Goal: Task Accomplishment & Management: Complete application form

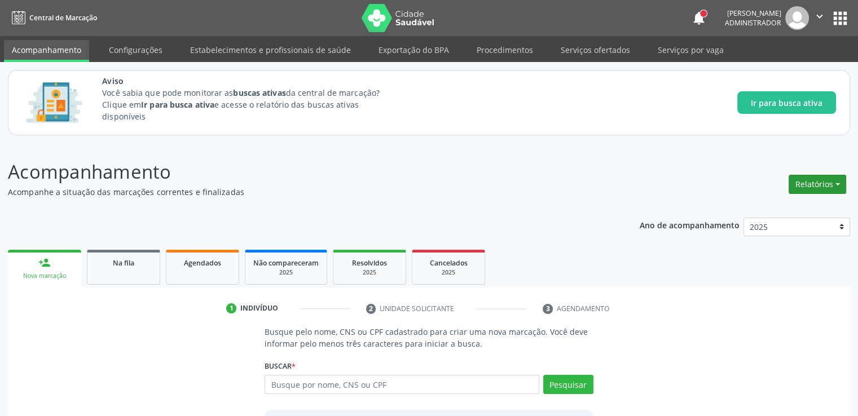
click at [820, 187] on button "Relatórios" at bounding box center [817, 184] width 58 height 19
click at [716, 349] on div "Busque pelo nome, CNS ou CPF cadastrado para criar uma nova marcação. Você deve…" at bounding box center [429, 413] width 826 height 174
click at [564, 165] on p "Acompanhamento" at bounding box center [302, 172] width 589 height 28
click at [668, 147] on div "Acompanhamento Acompanhe a situação das marcações correntes e finalizadas Relat…" at bounding box center [429, 329] width 858 height 373
click at [663, 175] on header "Acompanhamento Acompanhe a situação das marcações correntes e finalizadas Relat…" at bounding box center [429, 178] width 842 height 40
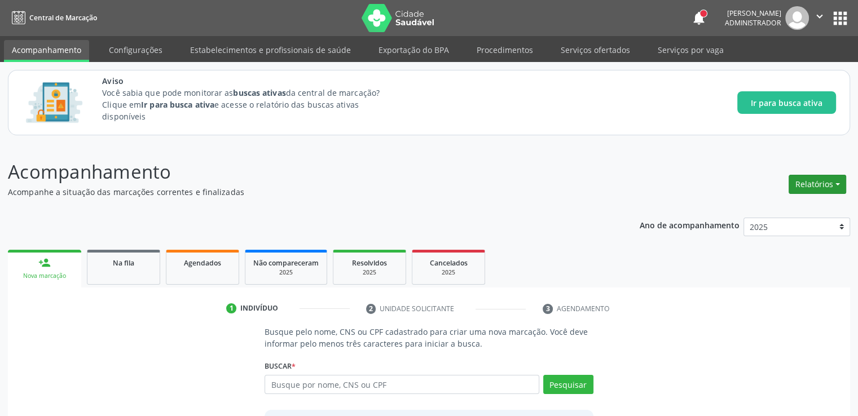
click at [832, 181] on button "Relatórios" at bounding box center [817, 184] width 58 height 19
click at [376, 267] on div "Resolvidos" at bounding box center [369, 263] width 56 height 12
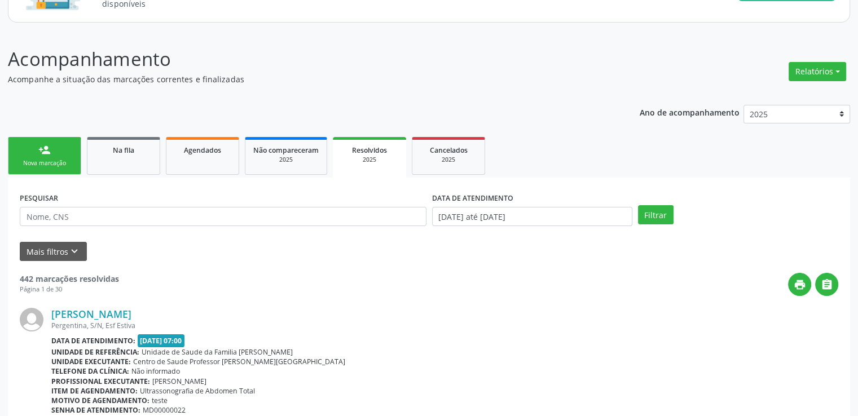
scroll to position [169, 0]
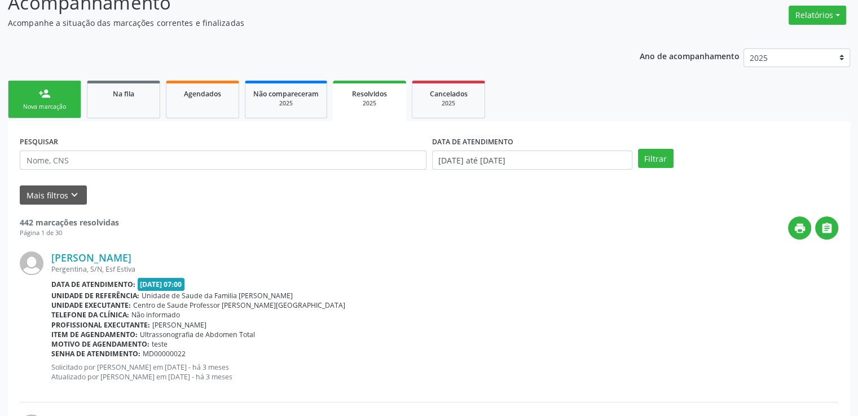
click at [654, 112] on ul "person_add Nova marcação Na fila Agendados Não compareceram 2025 Resolvidos 202…" at bounding box center [429, 99] width 842 height 43
click at [133, 91] on span "Na fila" at bounding box center [123, 94] width 21 height 10
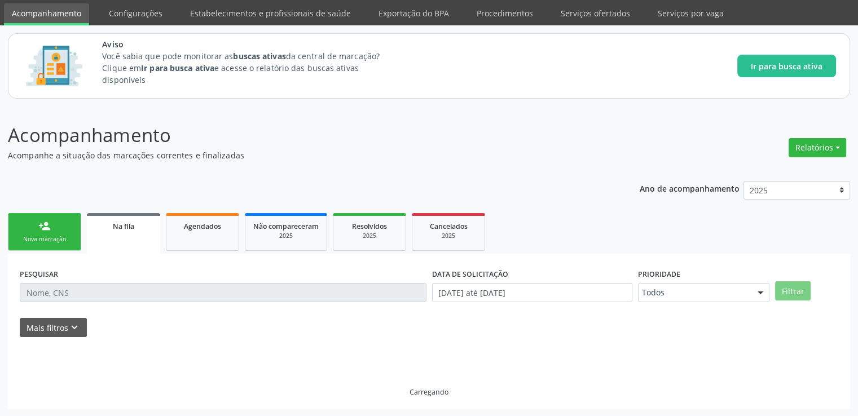
scroll to position [48, 0]
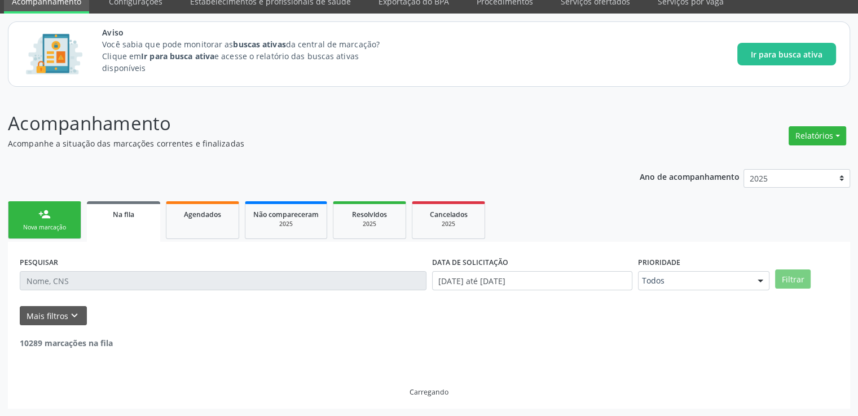
click at [523, 151] on div "Acompanhamento Acompanhe a situação das marcações correntes e finalizadas Relat…" at bounding box center [429, 258] width 842 height 299
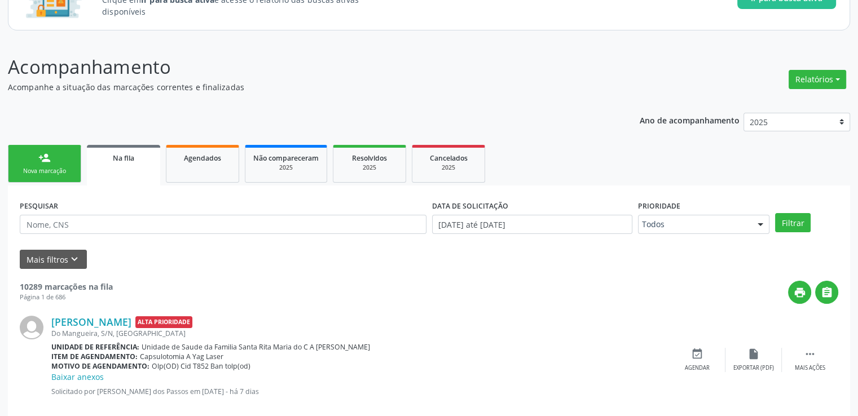
scroll to position [161, 0]
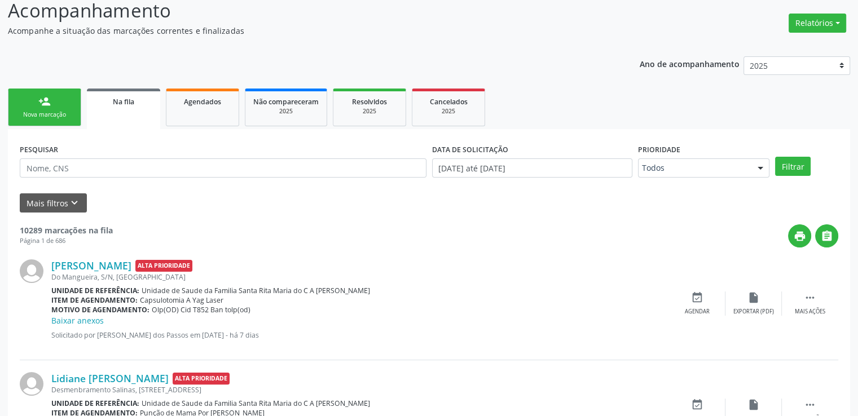
click at [374, 102] on span "Resolvidos" at bounding box center [369, 102] width 35 height 10
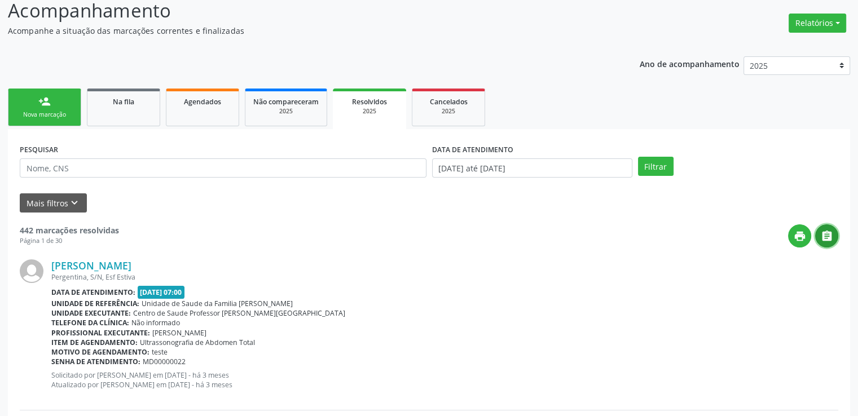
click at [826, 237] on icon "" at bounding box center [826, 236] width 12 height 12
click at [729, 318] on div "Telefone da clínica: Não informado" at bounding box center [444, 323] width 787 height 10
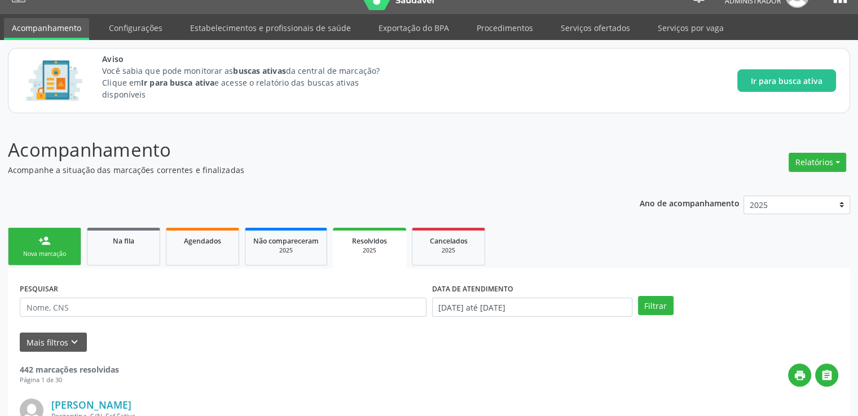
scroll to position [6, 0]
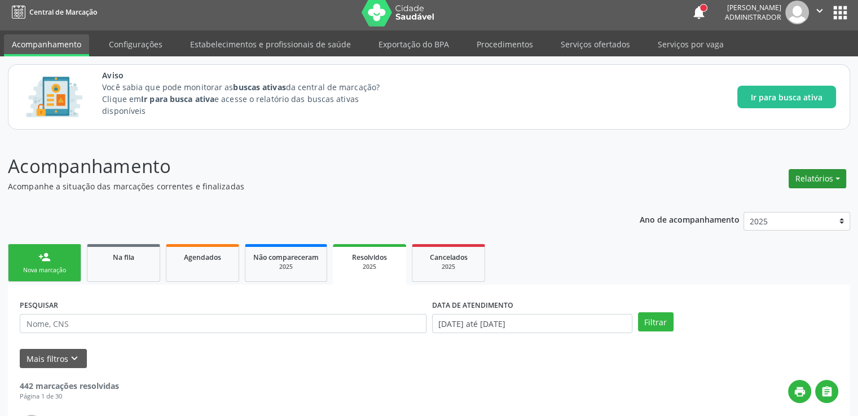
click at [829, 175] on button "Relatórios" at bounding box center [817, 178] width 58 height 19
click at [762, 251] on link "Procedimentos realizados" at bounding box center [785, 250] width 121 height 16
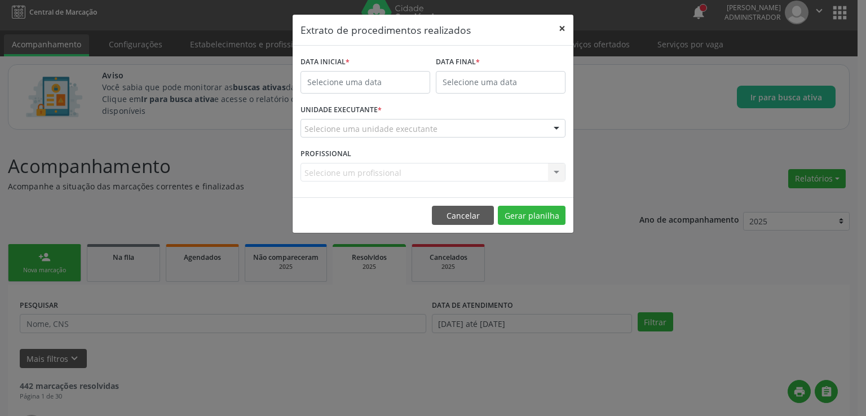
click at [564, 23] on button "×" at bounding box center [562, 29] width 23 height 28
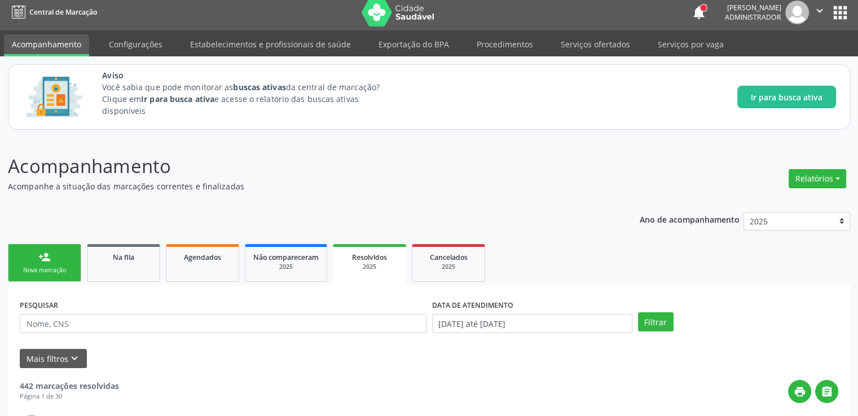
click at [829, 395] on icon "" at bounding box center [826, 392] width 12 height 12
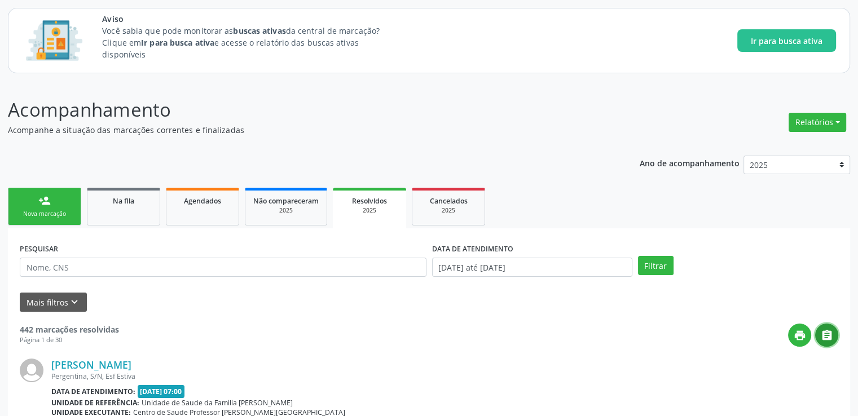
scroll to position [118, 0]
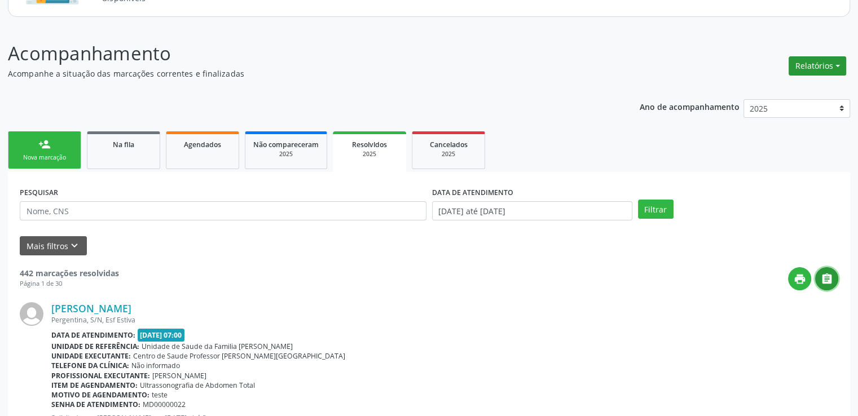
click at [812, 64] on button "Relatórios" at bounding box center [817, 65] width 58 height 19
click at [779, 89] on link "Acompanhamento" at bounding box center [785, 90] width 121 height 16
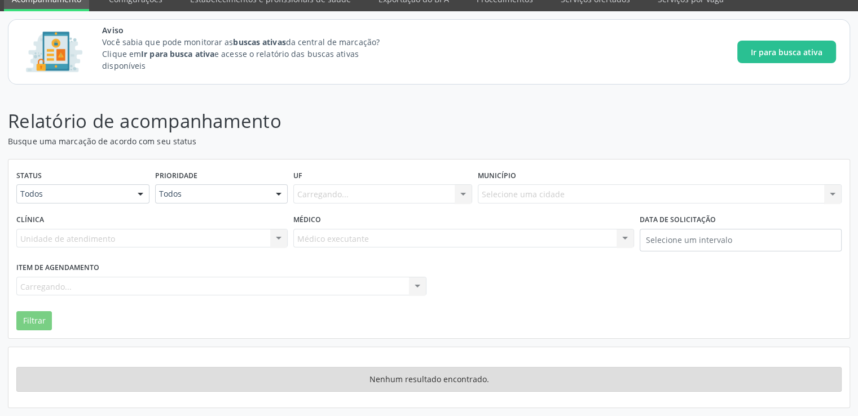
scroll to position [50, 0]
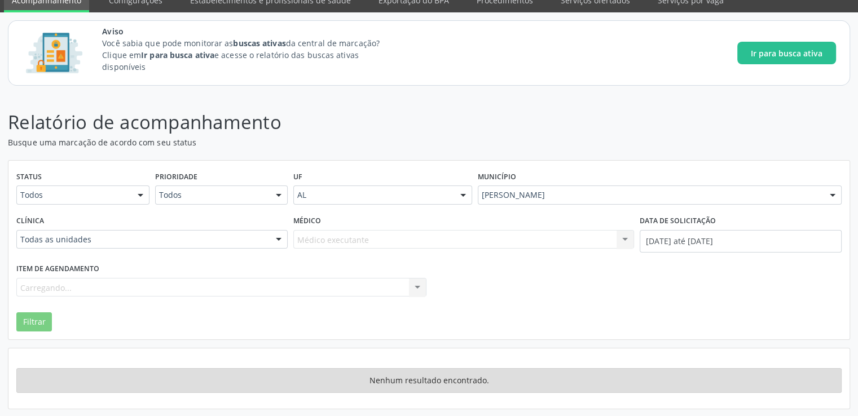
click at [138, 189] on div at bounding box center [140, 195] width 17 height 19
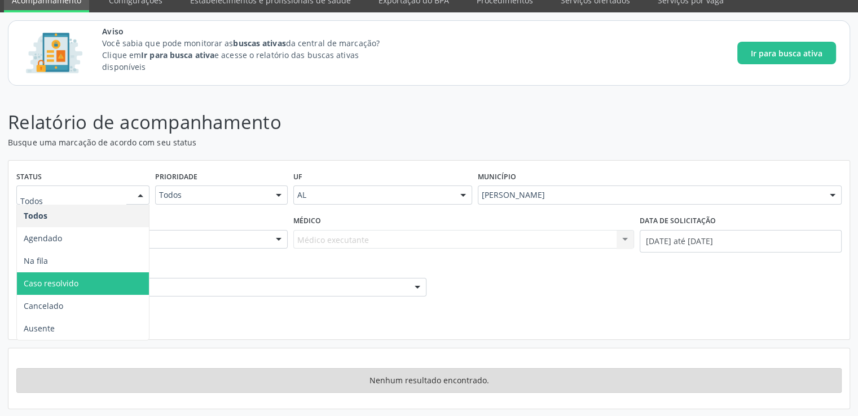
click at [63, 279] on span "Caso resolvido" at bounding box center [51, 283] width 55 height 11
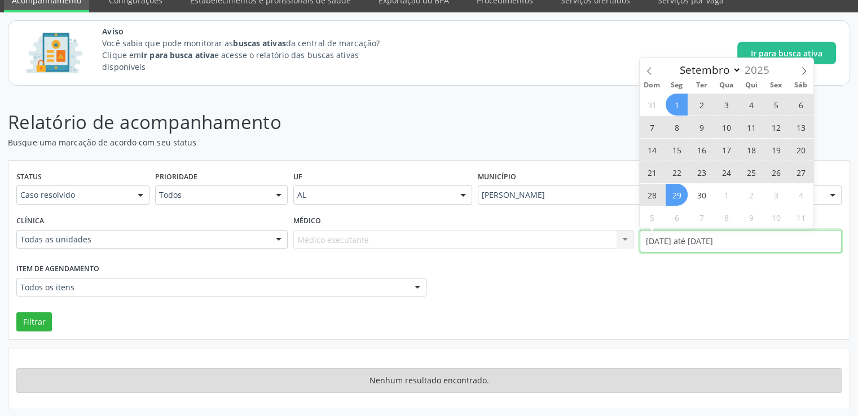
click at [709, 237] on input "[DATE] até [DATE]" at bounding box center [740, 241] width 202 height 23
click at [650, 75] on icon at bounding box center [649, 71] width 8 height 8
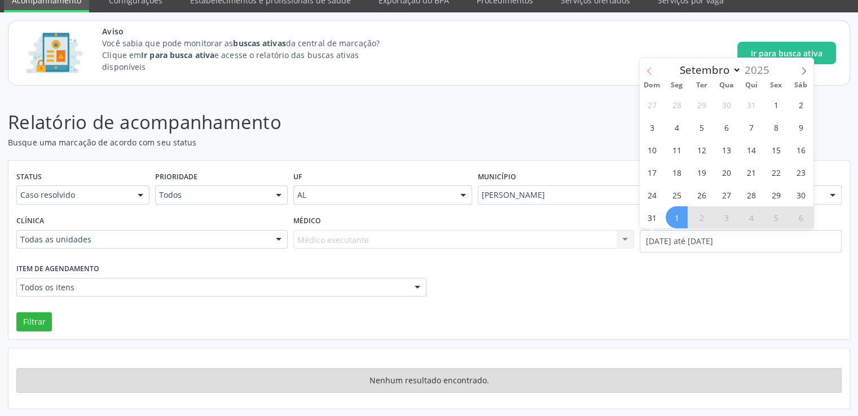
select select "7"
click at [776, 107] on span "1" at bounding box center [776, 105] width 22 height 22
type input "[DATE]"
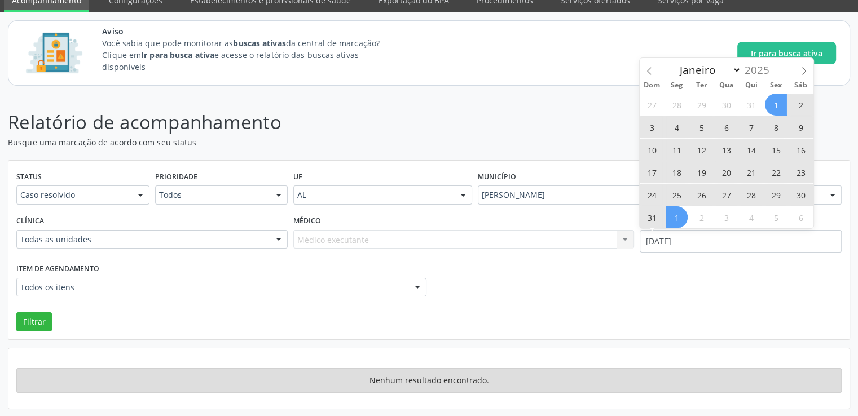
click at [663, 218] on div "27 28 29 30 31 1 2 3 4 5 6 7 8 9 10 11 12 13 14 15 16 17 18 19 20 21 22 23 24 2…" at bounding box center [726, 160] width 174 height 135
click at [651, 218] on span "31" at bounding box center [652, 217] width 22 height 22
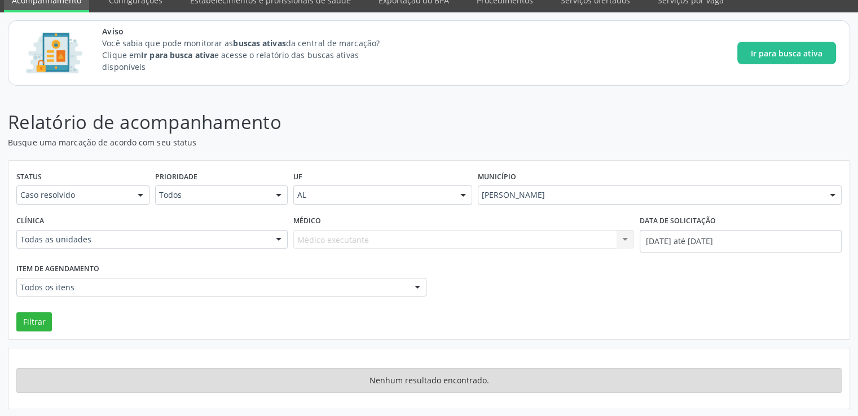
click at [567, 308] on div "Filtrar" at bounding box center [429, 317] width 831 height 27
click at [39, 323] on button "Filtrar" at bounding box center [34, 321] width 36 height 19
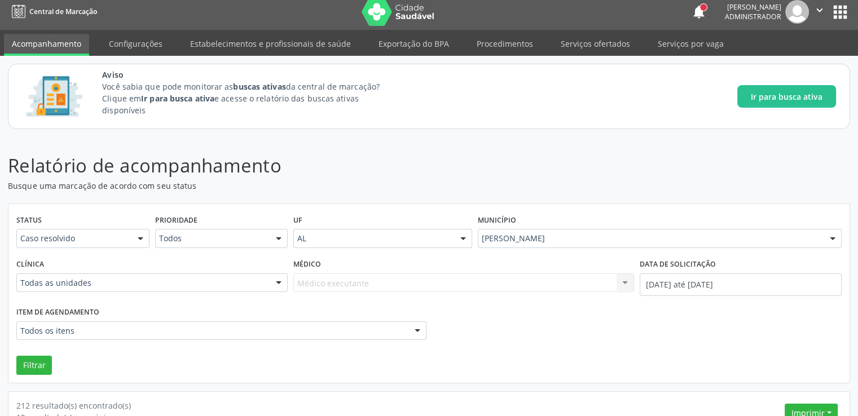
scroll to position [0, 0]
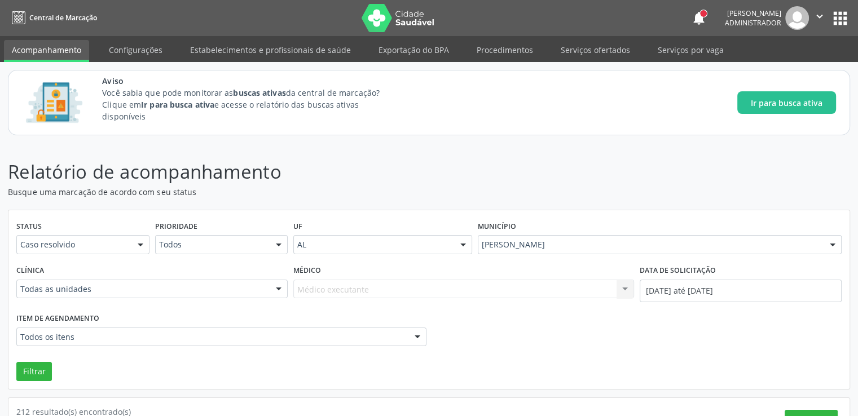
click at [48, 48] on link "Acompanhamento" at bounding box center [46, 51] width 85 height 22
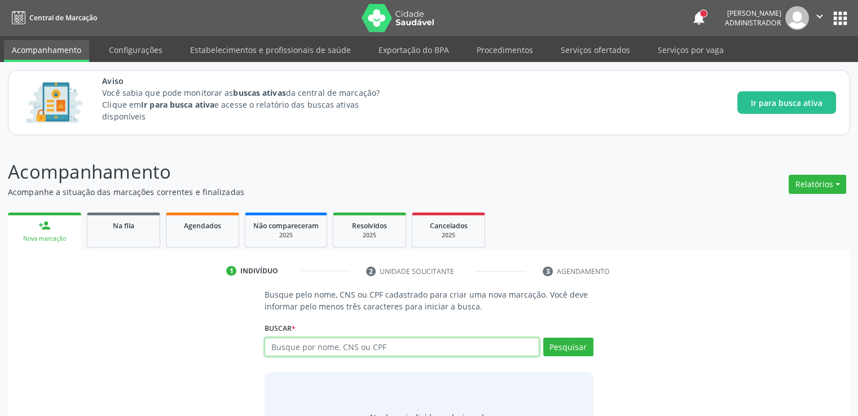
click at [462, 341] on input "text" at bounding box center [401, 347] width 274 height 19
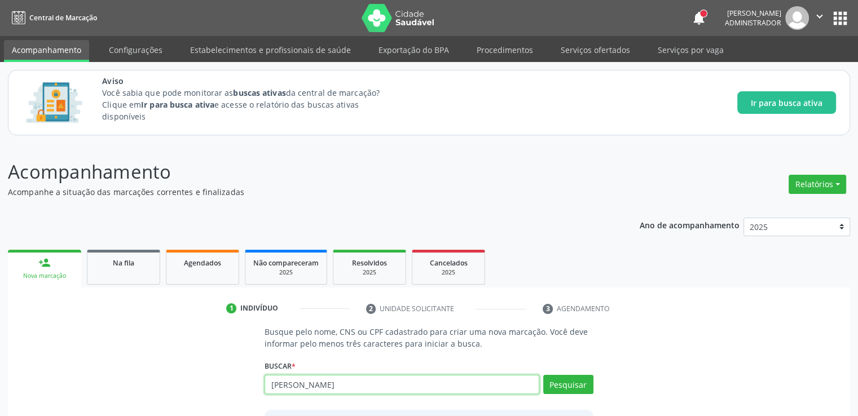
type input "[PERSON_NAME]"
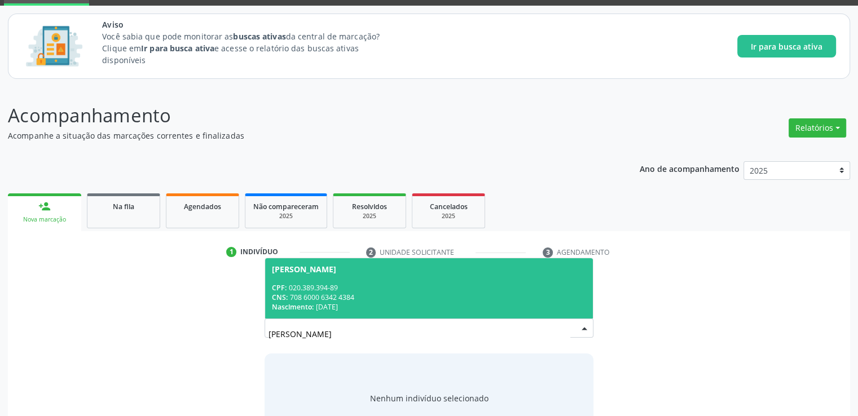
click at [362, 292] on div "CPF: 020.389.394-89" at bounding box center [429, 288] width 314 height 10
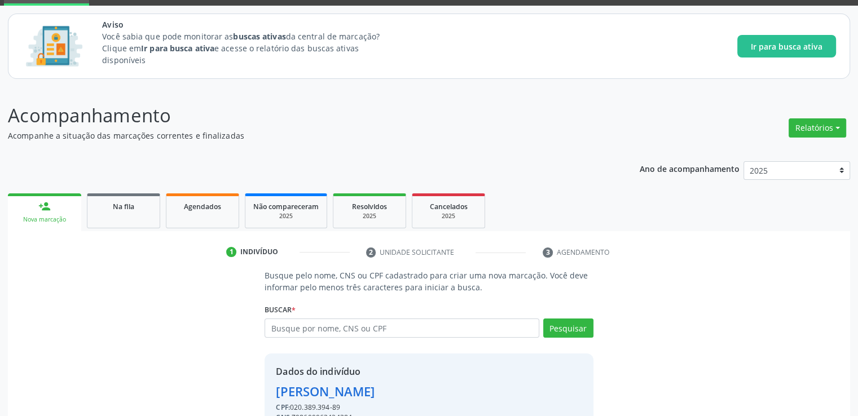
click at [374, 391] on div "[PERSON_NAME]" at bounding box center [325, 391] width 99 height 19
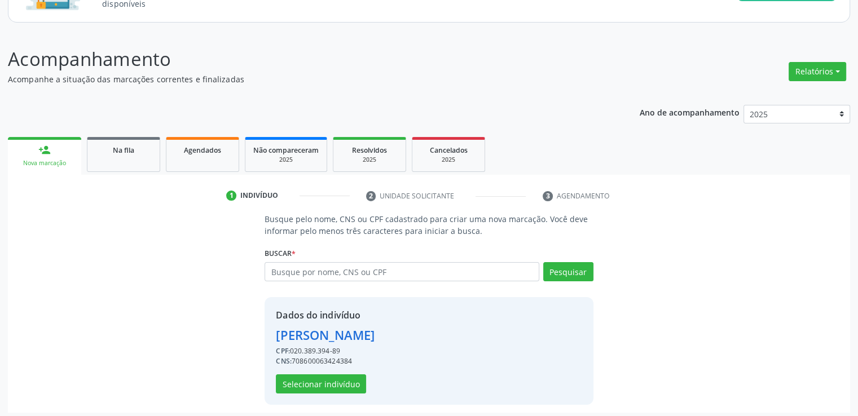
scroll to position [117, 0]
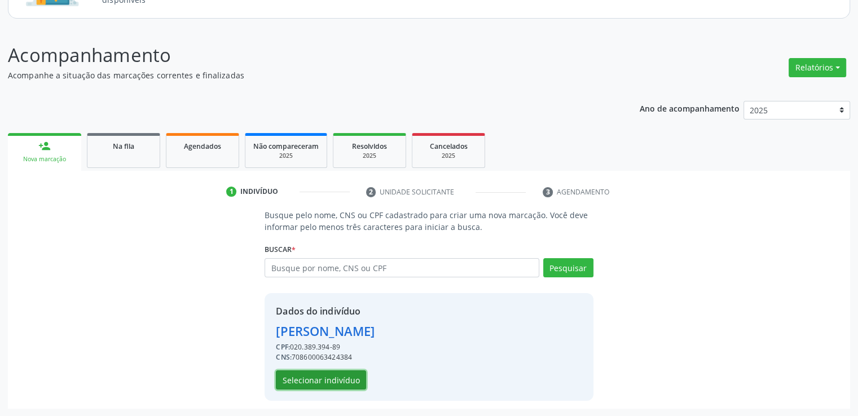
click at [338, 374] on button "Selecionar indivíduo" at bounding box center [321, 379] width 90 height 19
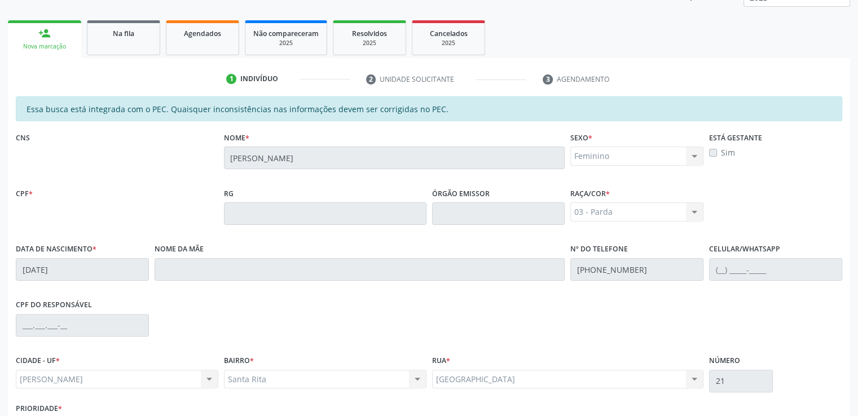
scroll to position [308, 0]
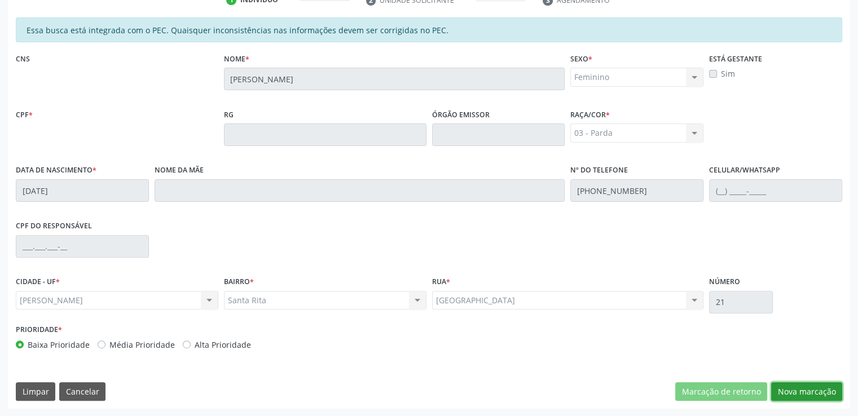
click at [799, 389] on button "Nova marcação" at bounding box center [806, 391] width 71 height 19
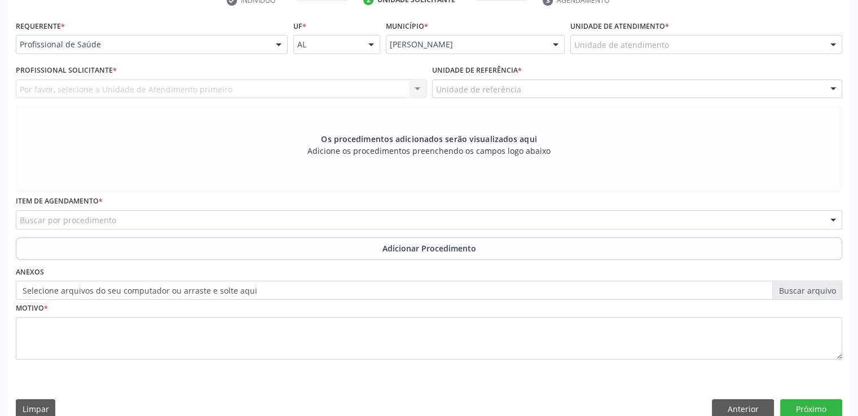
scroll to position [309, 0]
click at [832, 311] on div "Motivo *" at bounding box center [429, 329] width 826 height 60
click at [403, 307] on div "Motivo *" at bounding box center [429, 329] width 826 height 60
